Goal: Transaction & Acquisition: Purchase product/service

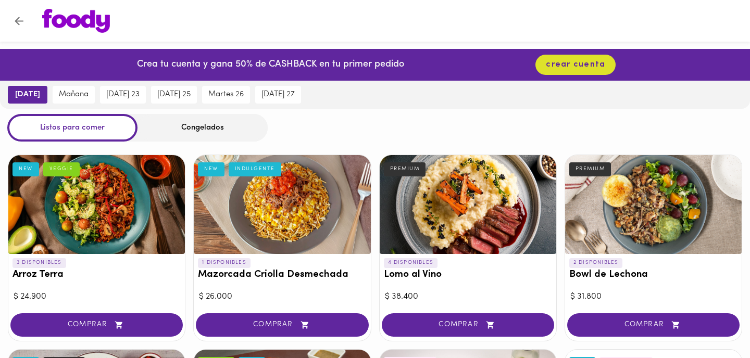
scroll to position [2, 0]
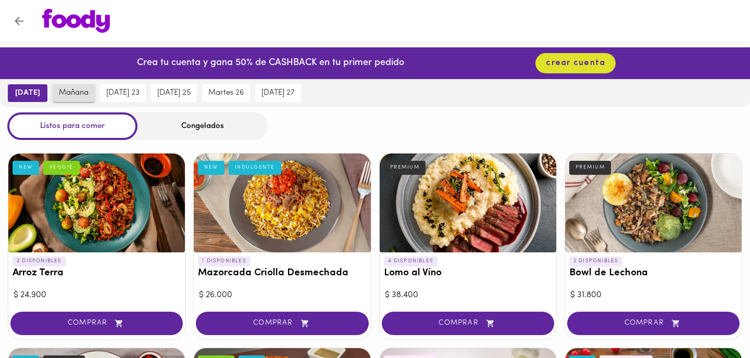
click at [75, 94] on span "mañana" at bounding box center [74, 93] width 30 height 9
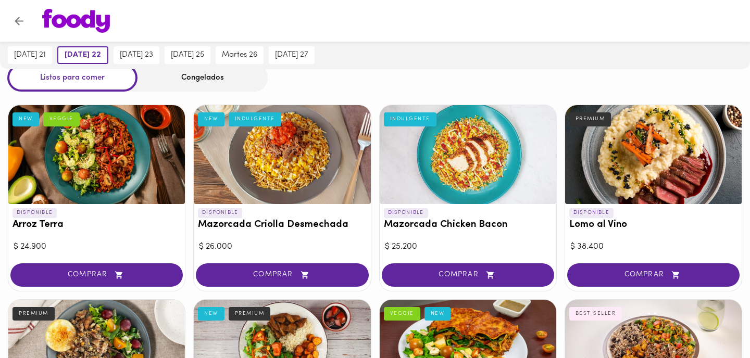
scroll to position [48, 0]
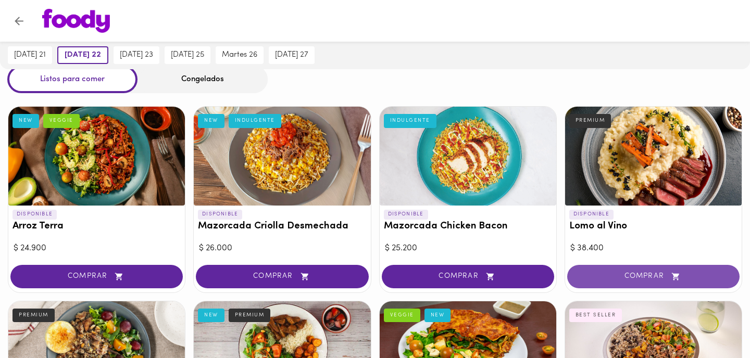
click at [636, 272] on span "COMPRAR" at bounding box center [653, 276] width 146 height 9
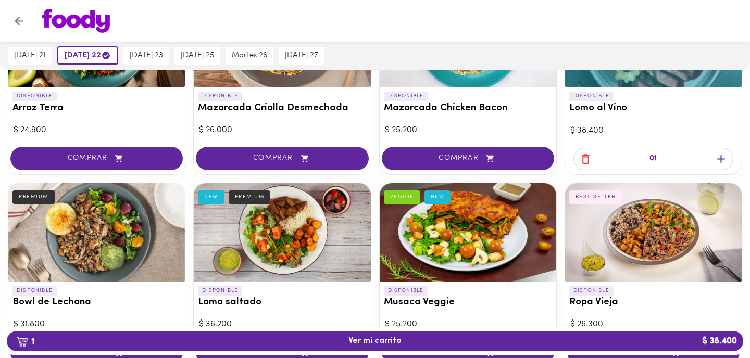
scroll to position [166, 0]
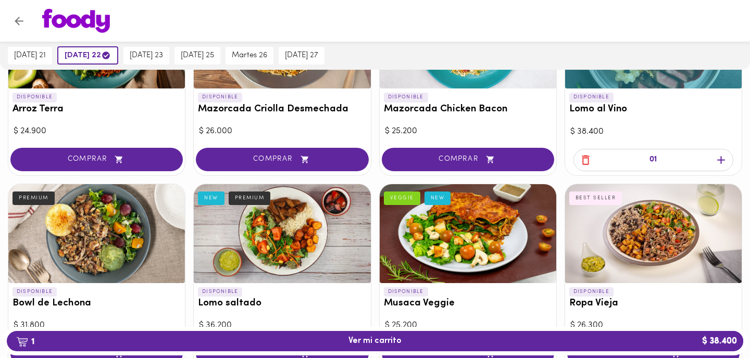
click at [721, 158] on icon "button" at bounding box center [720, 160] width 13 height 13
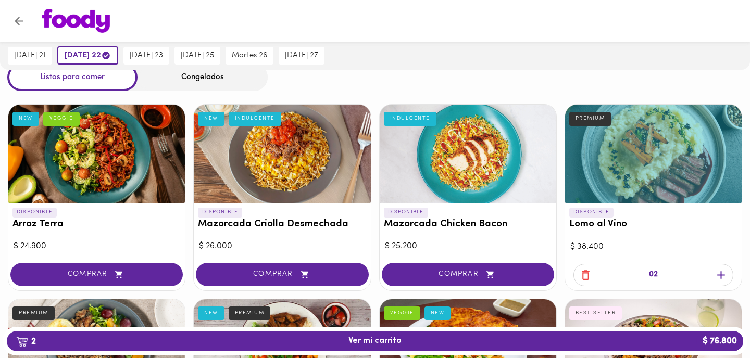
scroll to position [52, 0]
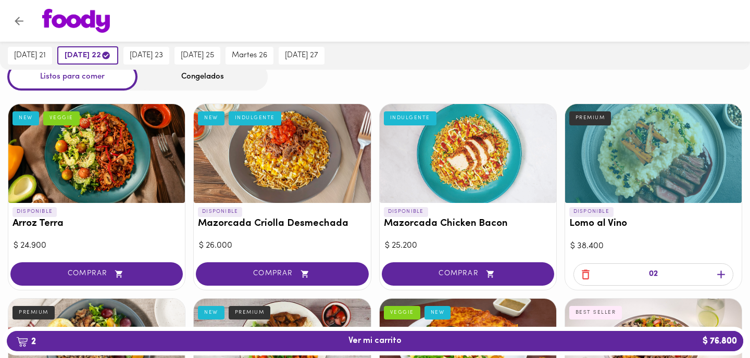
click at [130, 176] on div at bounding box center [96, 153] width 176 height 99
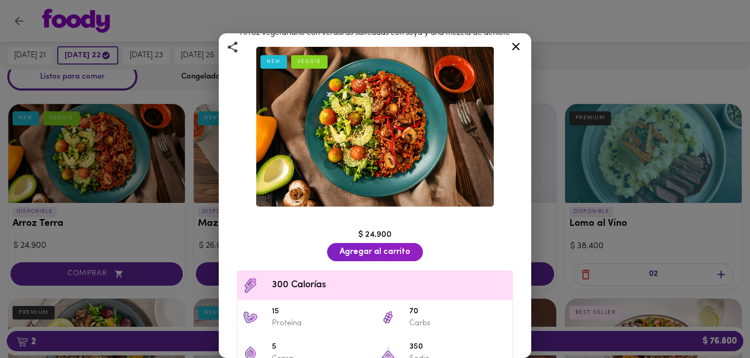
scroll to position [37, 0]
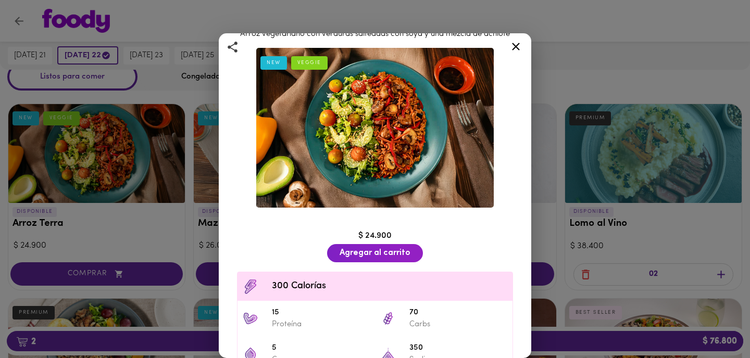
click at [515, 46] on icon at bounding box center [516, 47] width 8 height 8
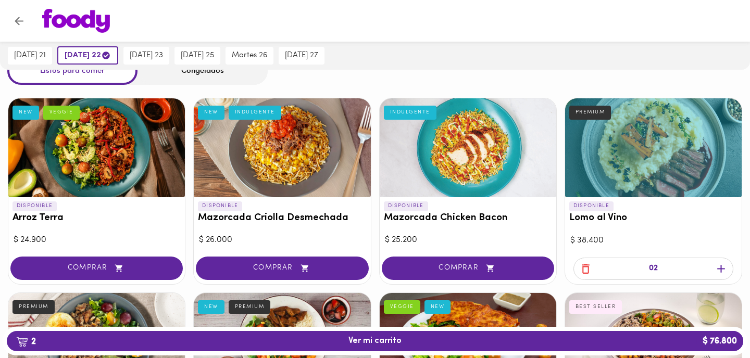
scroll to position [82, 0]
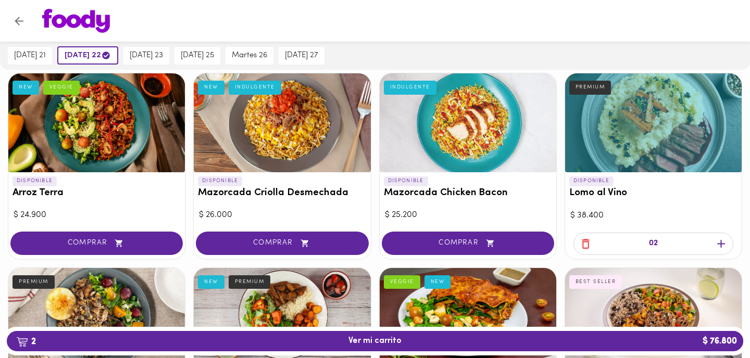
click at [462, 140] on div at bounding box center [468, 122] width 176 height 99
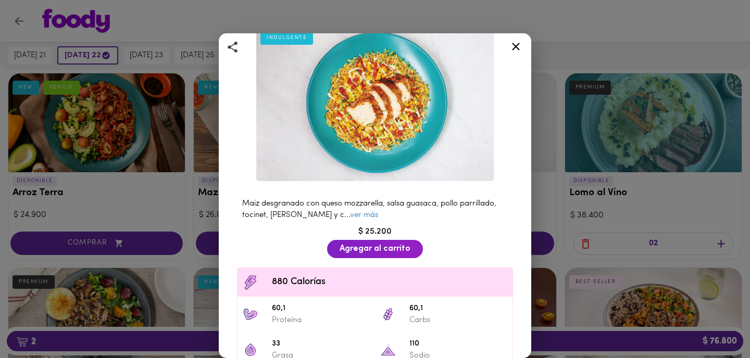
scroll to position [80, 0]
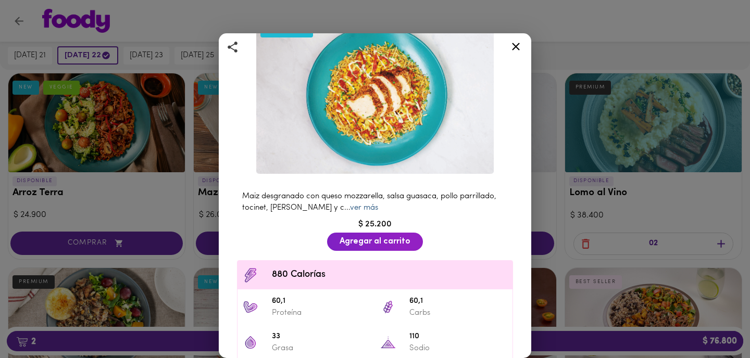
click at [351, 210] on link "ver más" at bounding box center [364, 208] width 28 height 8
click at [515, 47] on icon at bounding box center [516, 47] width 8 height 8
